Goal: Find specific page/section: Find specific page/section

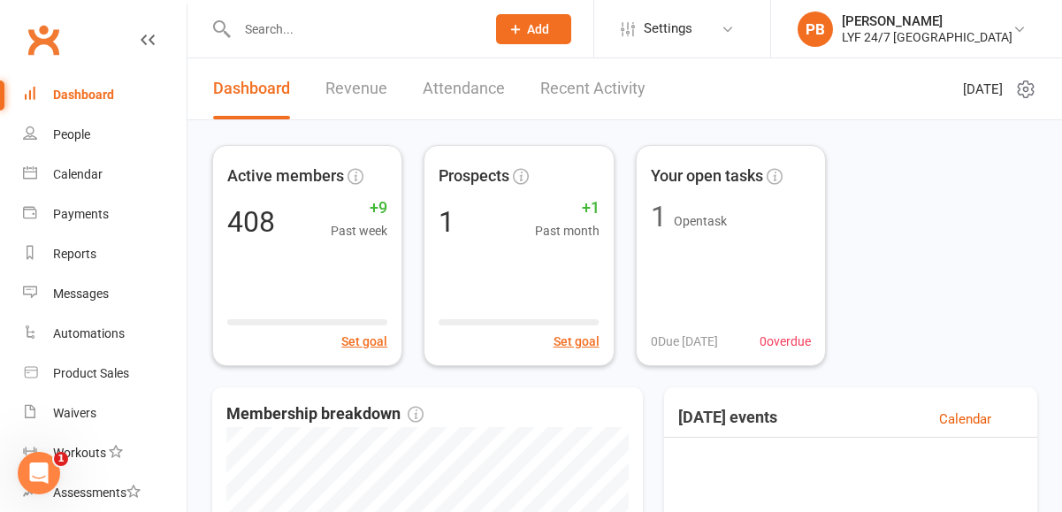
click at [298, 39] on input "text" at bounding box center [352, 29] width 241 height 25
paste input "[PERSON_NAME]"
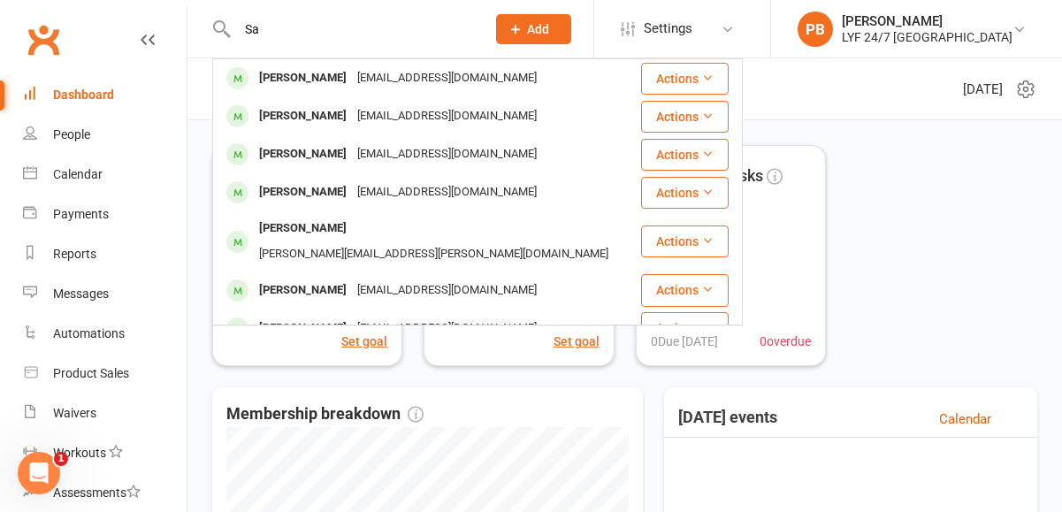
type input "S"
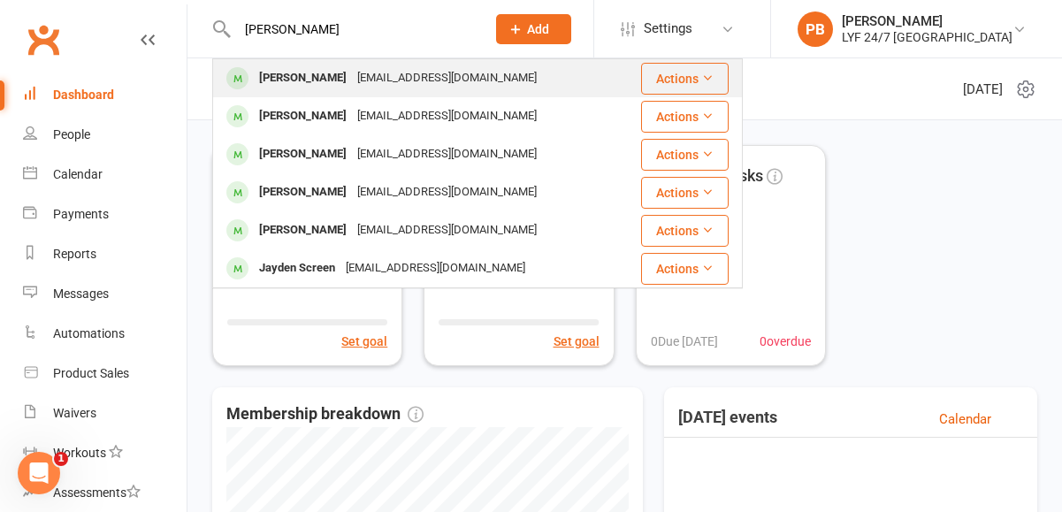
type input "[PERSON_NAME]"
click at [288, 91] on div "[PERSON_NAME] [PERSON_NAME][EMAIL_ADDRESS][DOMAIN_NAME]" at bounding box center [416, 78] width 404 height 36
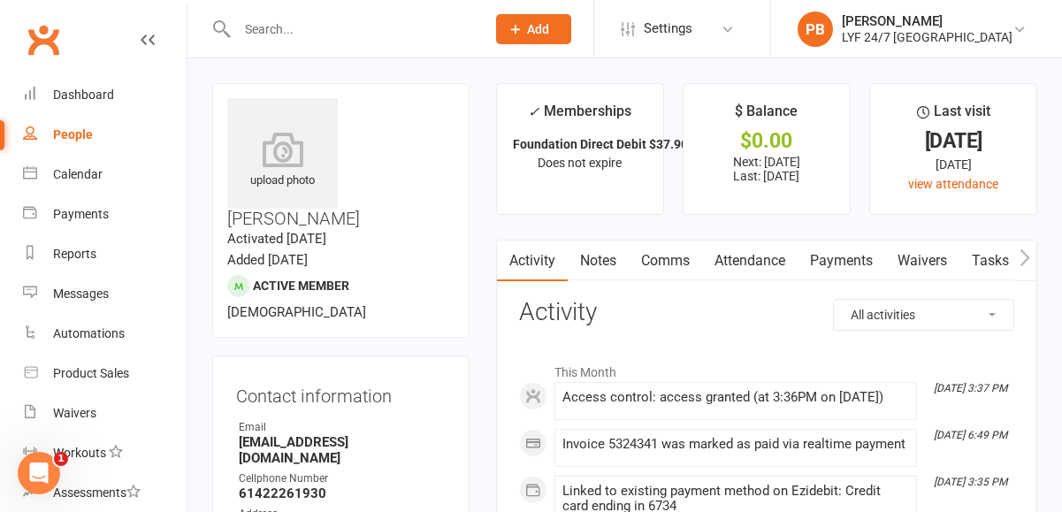
click at [673, 258] on link "Comms" at bounding box center [664, 260] width 73 height 41
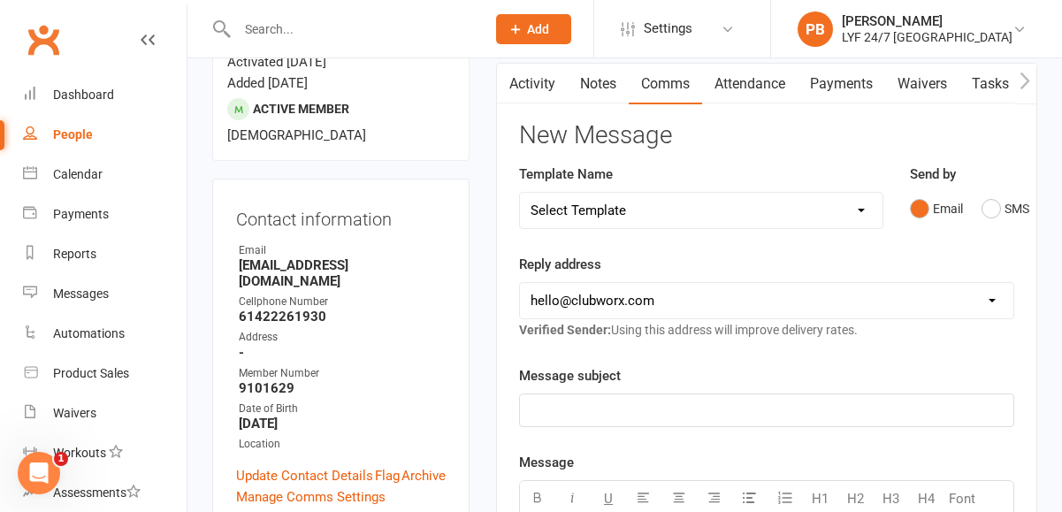
scroll to position [69, 0]
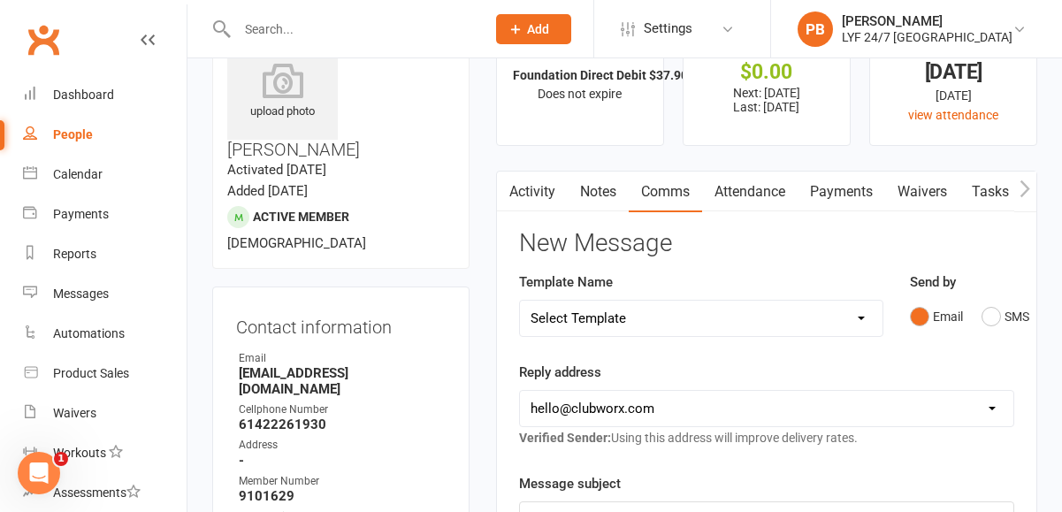
click at [837, 186] on link "Payments" at bounding box center [841, 191] width 88 height 41
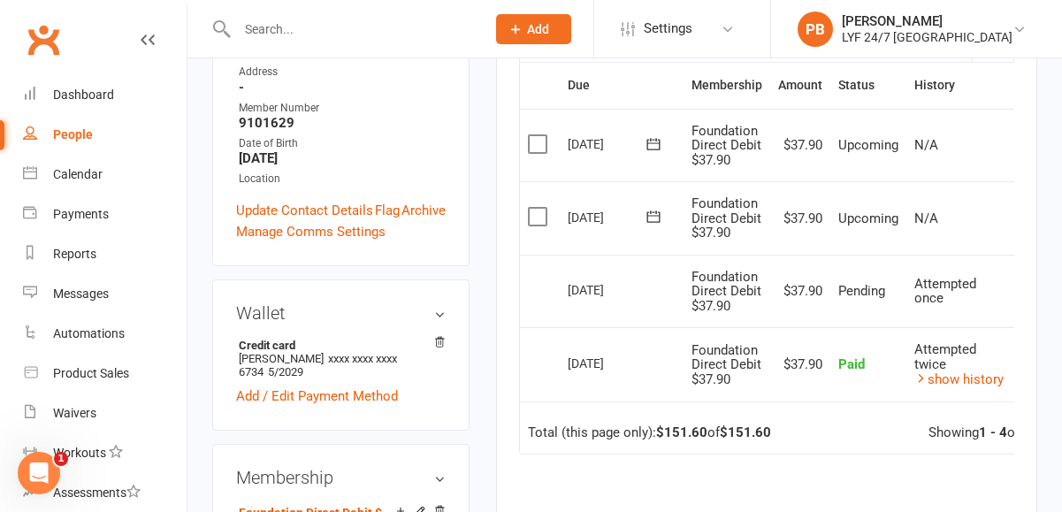
scroll to position [438, 0]
